Goal: Check status: Check status

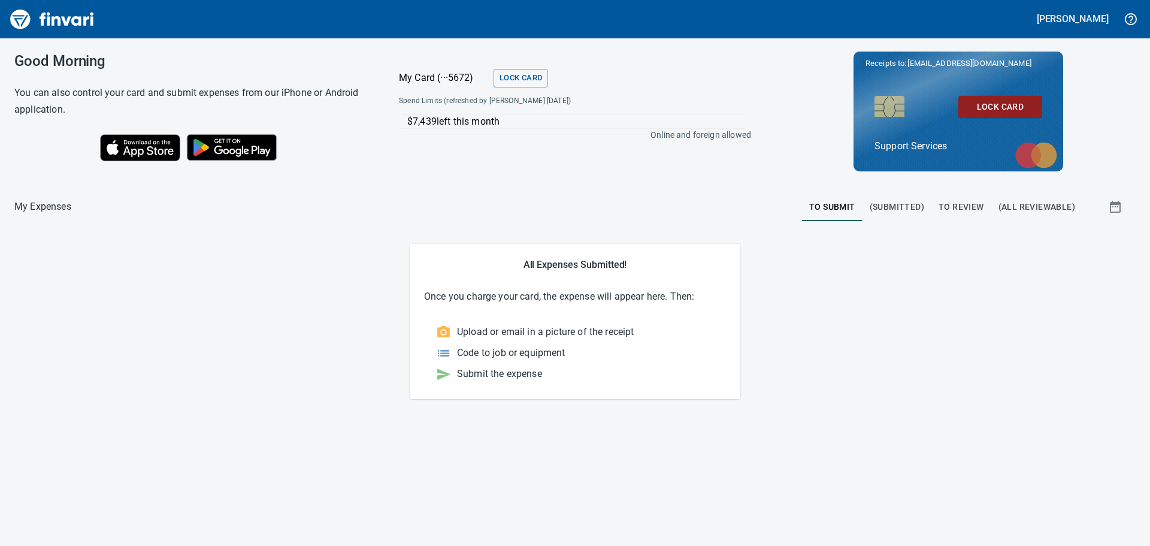
click at [841, 206] on span "To Submit" at bounding box center [832, 206] width 46 height 15
click at [897, 208] on span "(Submitted)" at bounding box center [897, 206] width 54 height 15
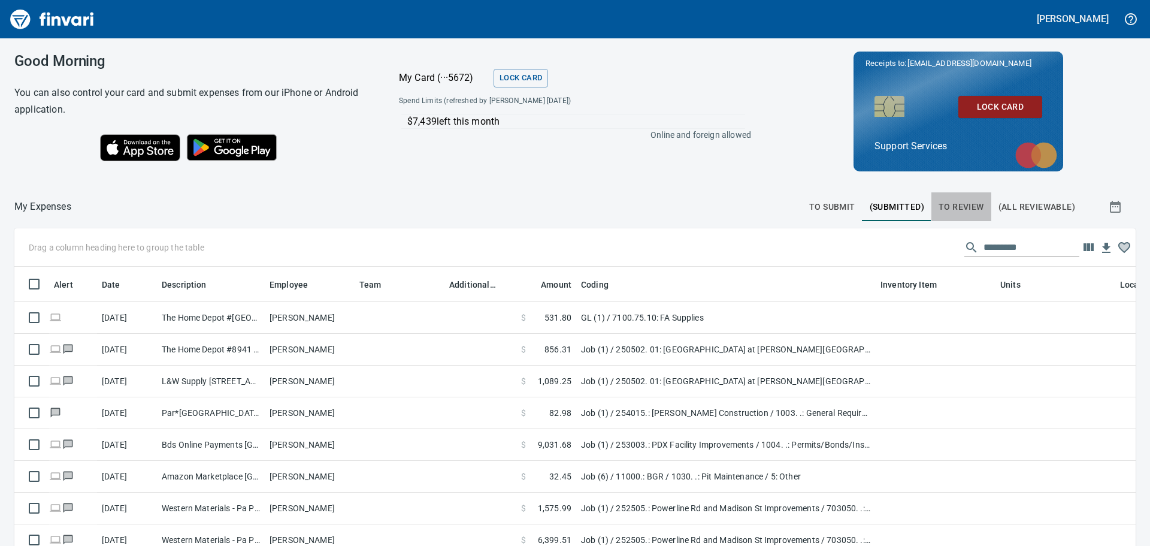
scroll to position [396, 1094]
click at [968, 207] on span "To Review" at bounding box center [961, 206] width 46 height 15
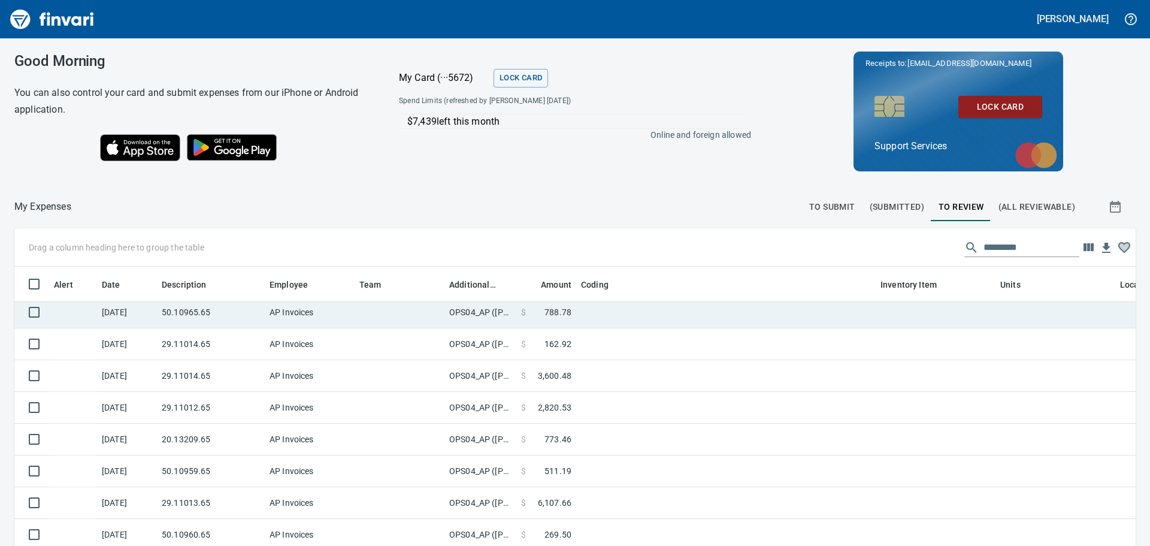
scroll to position [396, 1094]
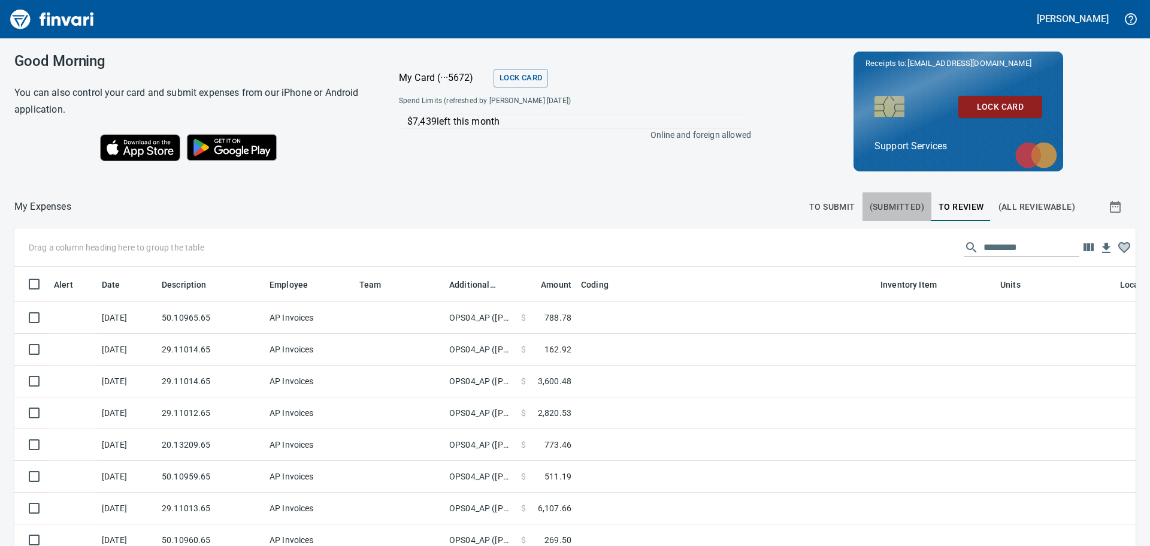
click at [877, 203] on span "(Submitted)" at bounding box center [897, 206] width 54 height 15
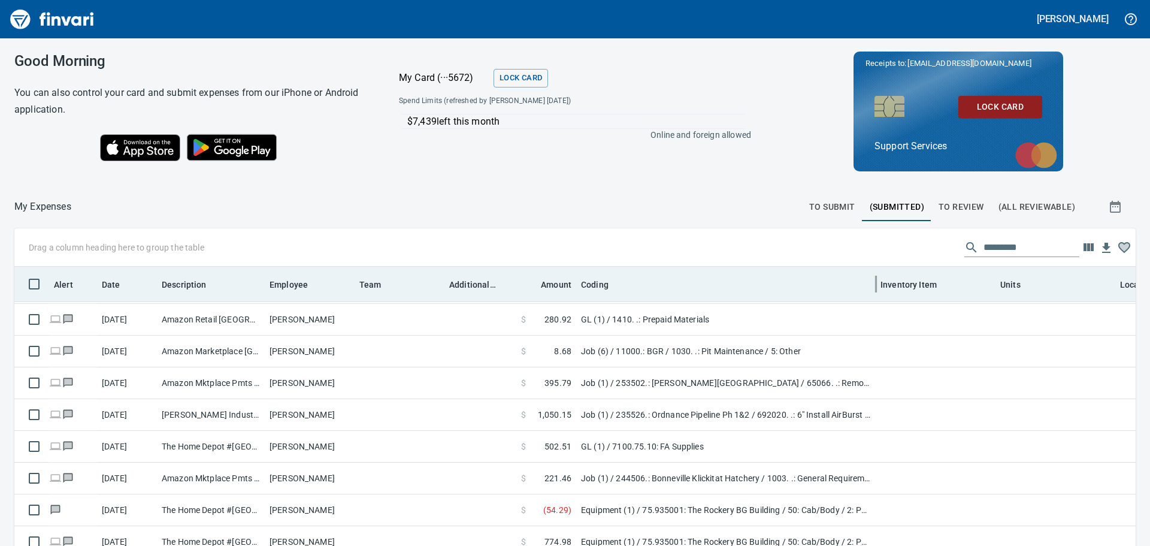
scroll to position [180, 0]
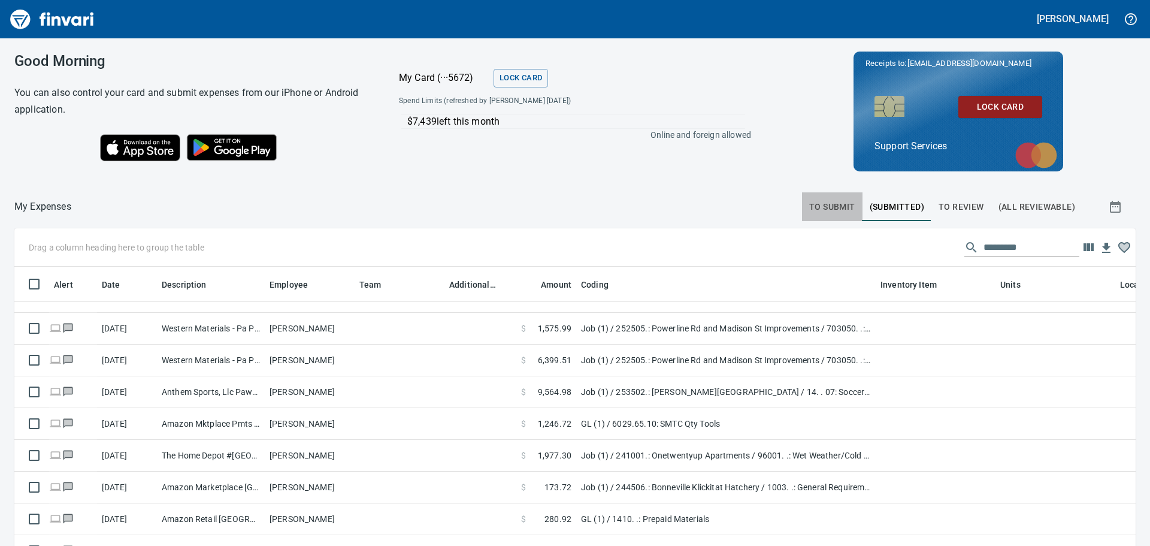
click at [826, 199] on button "To Submit" at bounding box center [832, 206] width 60 height 29
